Goal: Navigation & Orientation: Find specific page/section

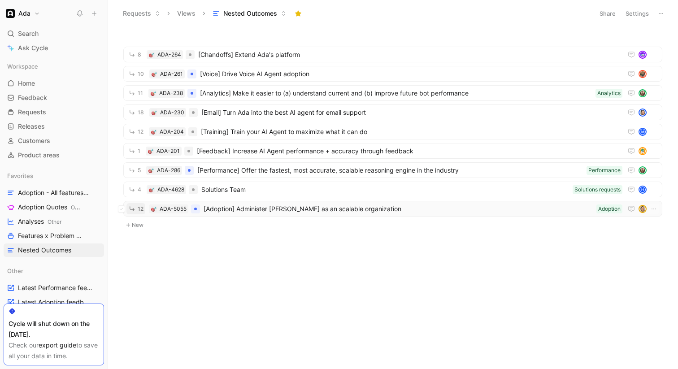
click at [136, 208] on button "12" at bounding box center [135, 208] width 19 height 11
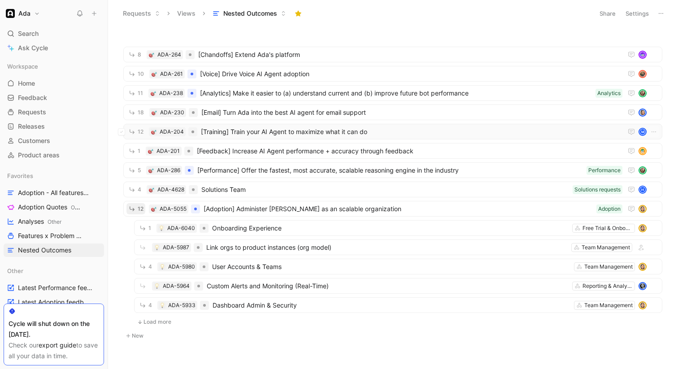
scroll to position [18, 0]
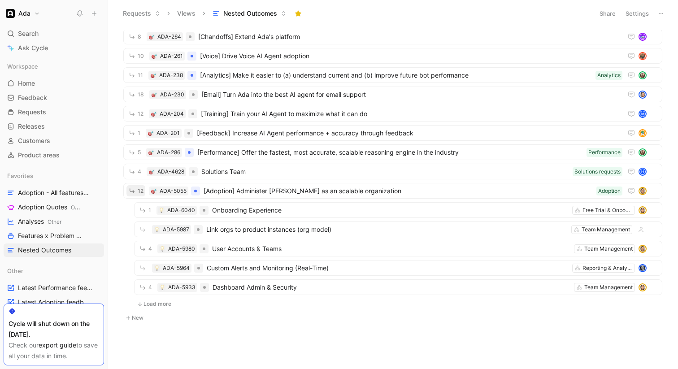
click at [143, 303] on button "Load more" at bounding box center [154, 304] width 40 height 11
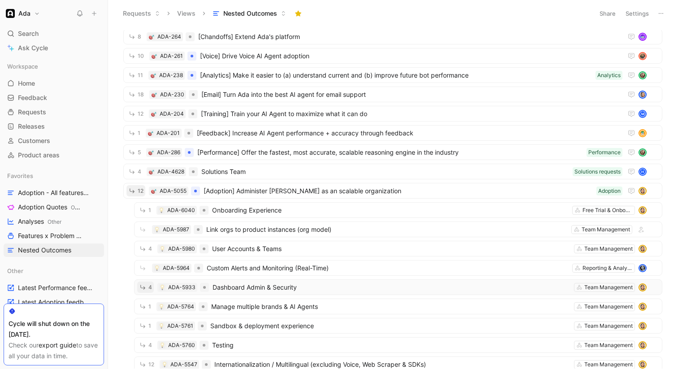
click at [143, 290] on icon "button" at bounding box center [143, 287] width 8 height 8
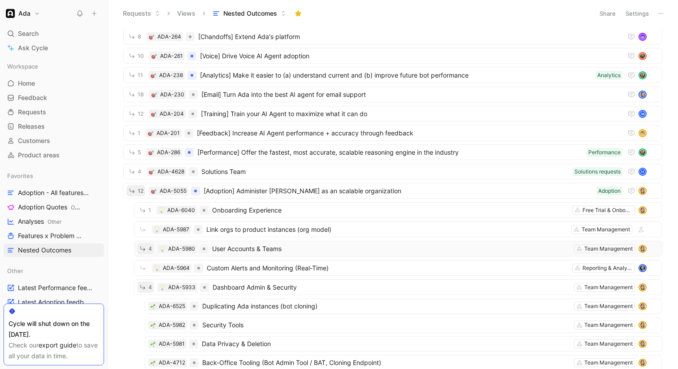
click at [148, 248] on span "4" at bounding box center [150, 248] width 4 height 5
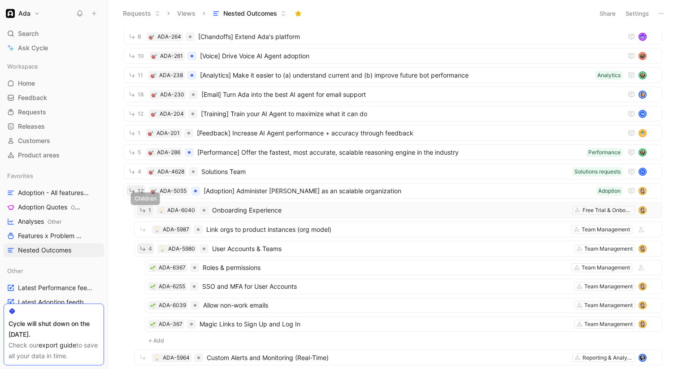
click at [146, 212] on icon "button" at bounding box center [143, 210] width 8 height 8
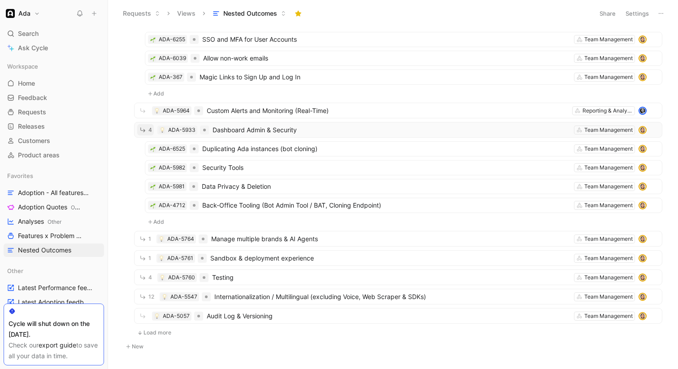
scroll to position [274, 0]
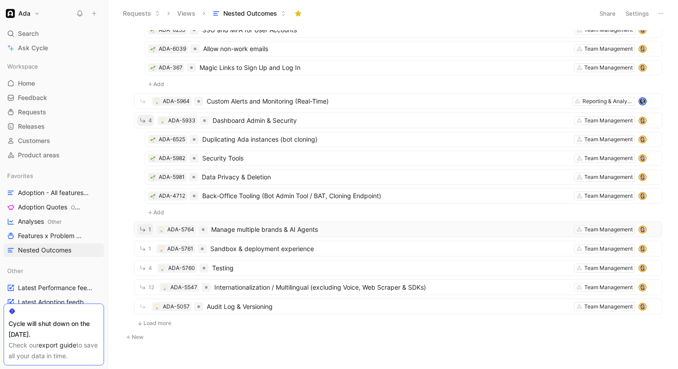
click at [147, 226] on button "1" at bounding box center [145, 229] width 16 height 11
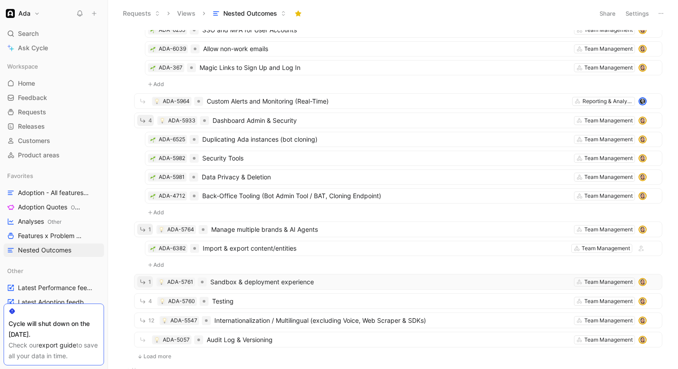
click at [145, 284] on icon "button" at bounding box center [143, 282] width 8 height 8
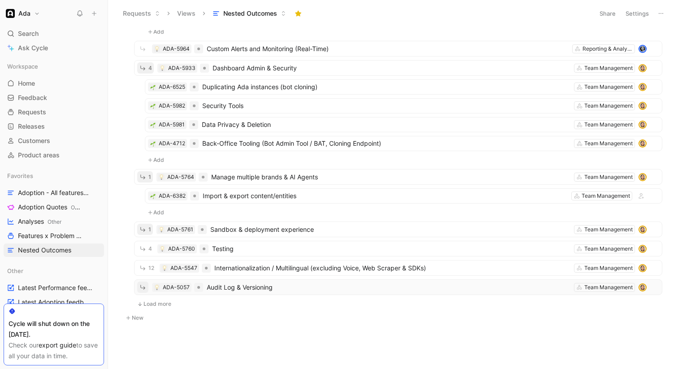
click at [145, 291] on button "button" at bounding box center [142, 287] width 11 height 11
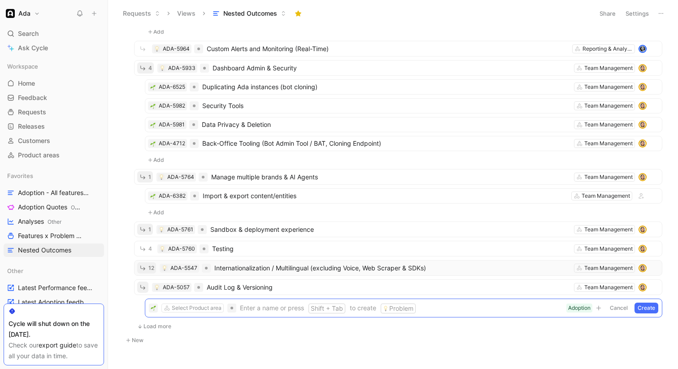
click at [146, 268] on icon "button" at bounding box center [143, 268] width 8 height 8
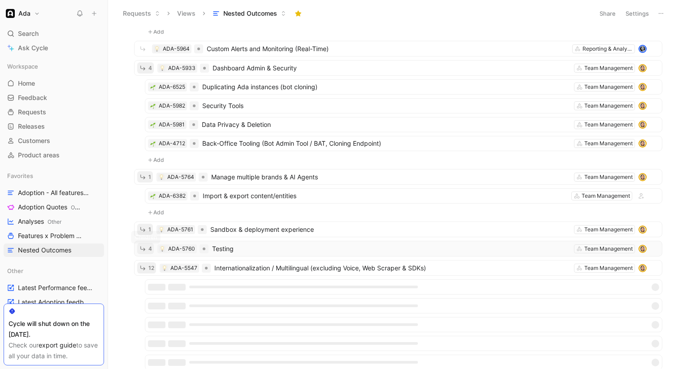
click at [145, 246] on icon "button" at bounding box center [143, 249] width 8 height 8
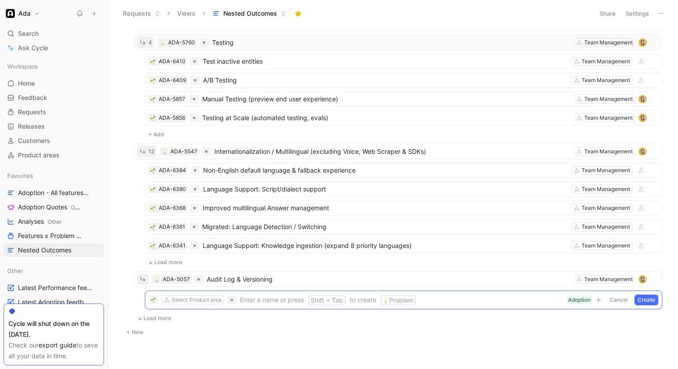
scroll to position [547, 0]
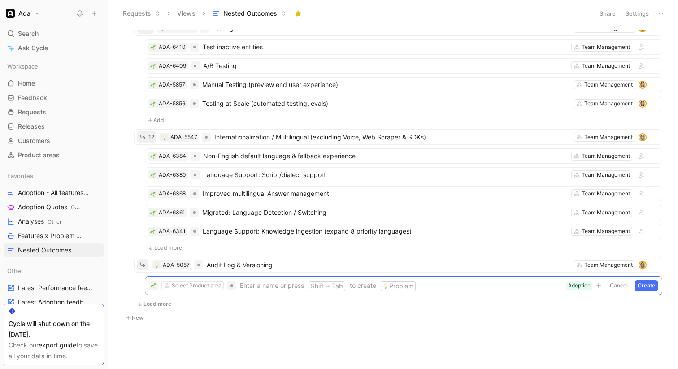
click at [144, 303] on button "Load more" at bounding box center [154, 304] width 40 height 11
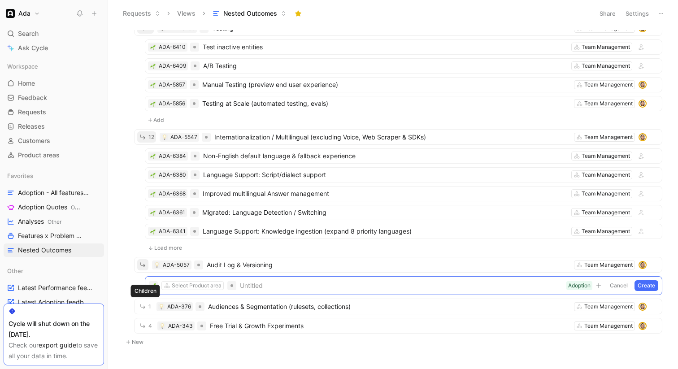
scroll to position [572, 0]
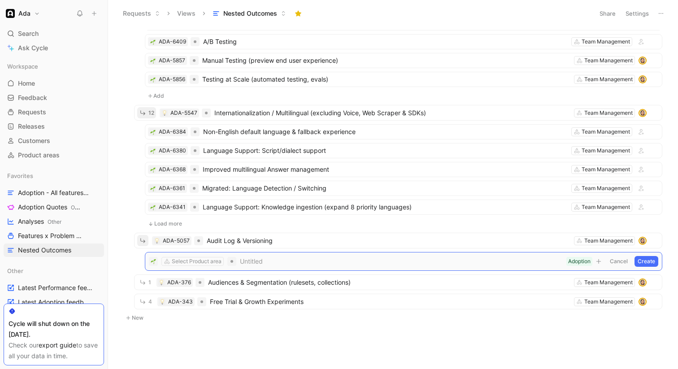
click at [624, 260] on button "Cancel" at bounding box center [619, 261] width 24 height 11
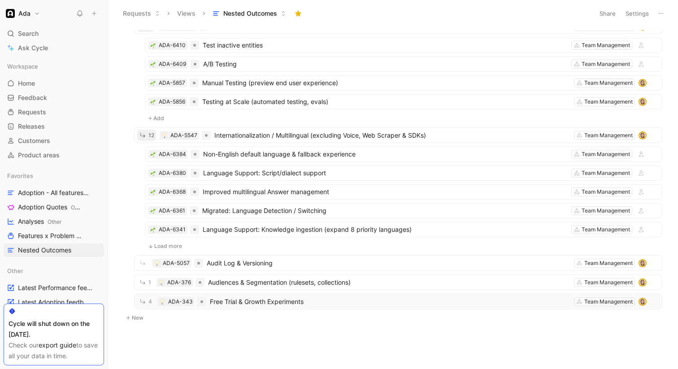
click at [139, 308] on div "4 ADA-343 Free Trial & Growth Experiments Team Management" at bounding box center [398, 302] width 528 height 16
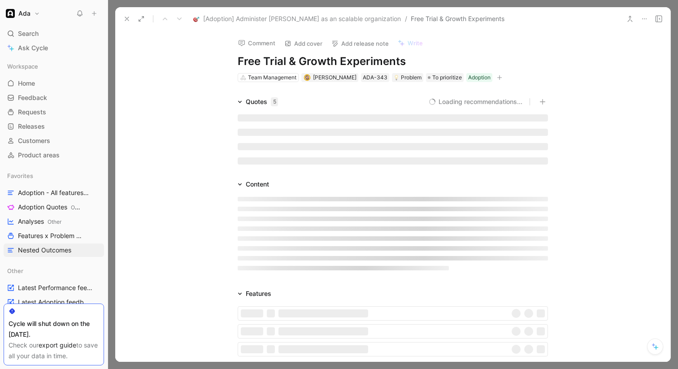
click at [143, 301] on div "Features Add" at bounding box center [392, 331] width 555 height 87
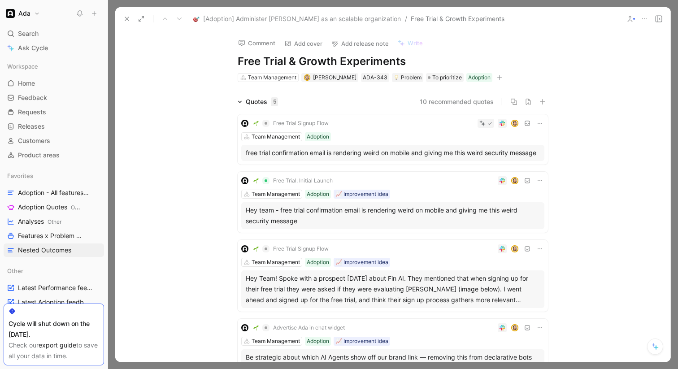
click at [124, 17] on icon at bounding box center [126, 18] width 7 height 7
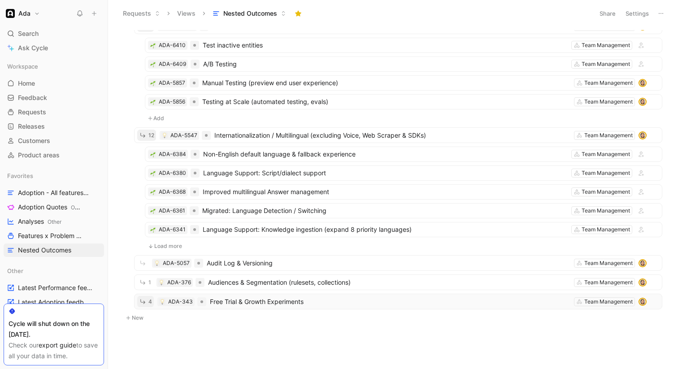
click at [149, 299] on span "4" at bounding box center [150, 301] width 4 height 5
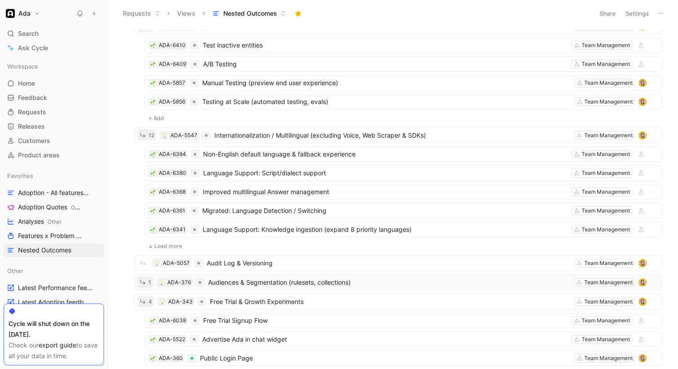
click at [145, 286] on button "1" at bounding box center [145, 282] width 16 height 11
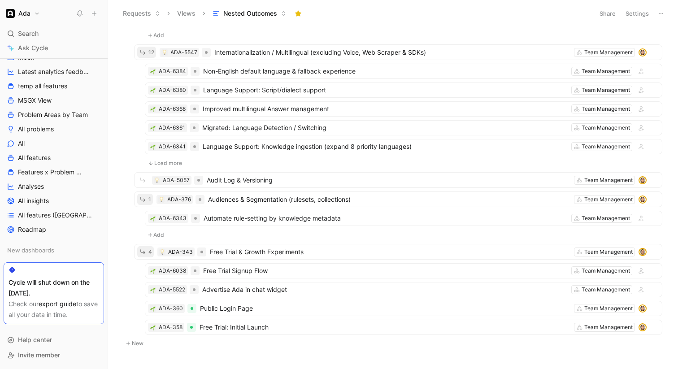
scroll to position [633, 0]
